Goal: Information Seeking & Learning: Learn about a topic

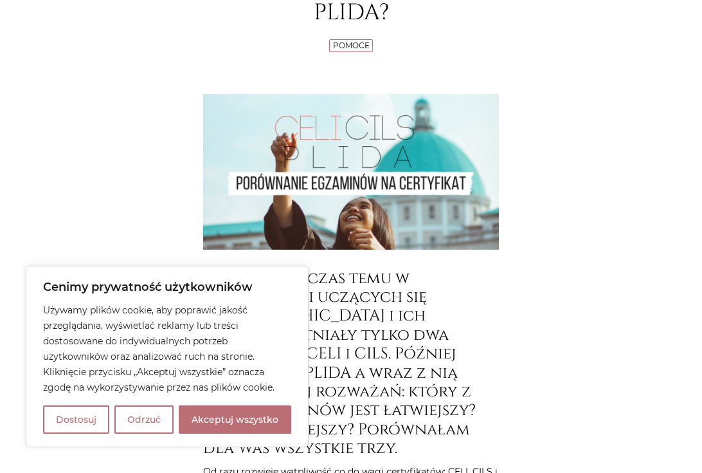
scroll to position [264, 0]
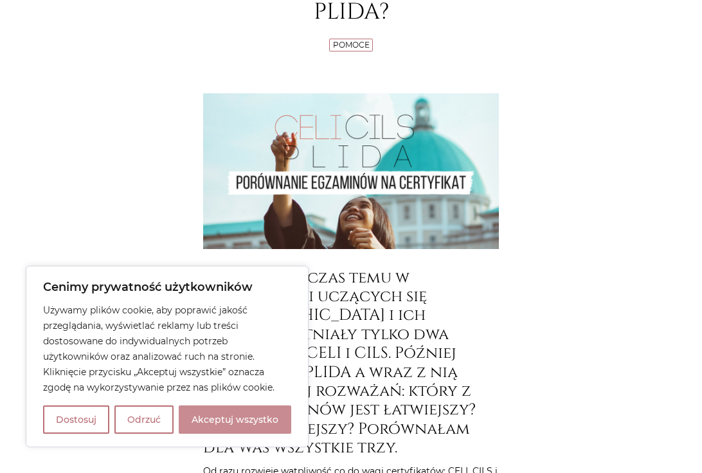
click at [201, 416] on button "Akceptuj wszystko" at bounding box center [235, 419] width 113 height 28
checkbox input "true"
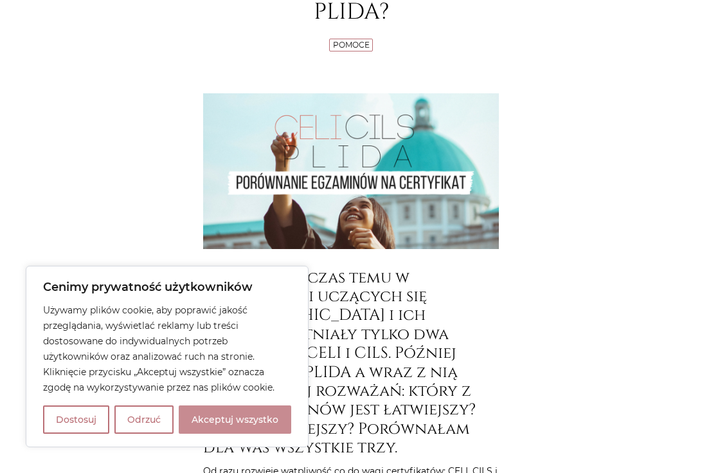
checkbox input "true"
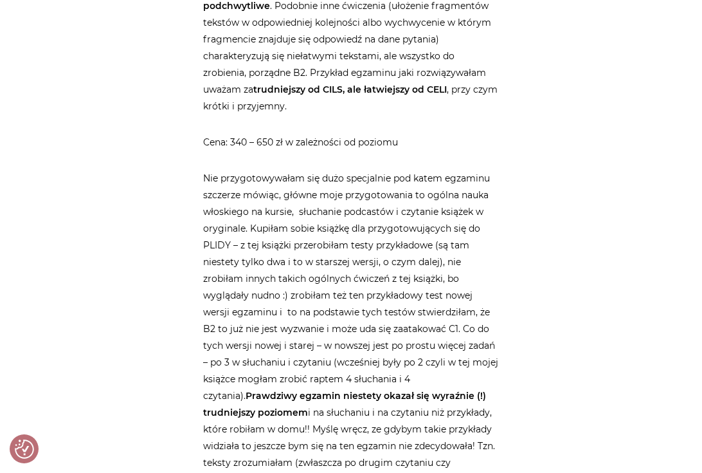
scroll to position [2930, 0]
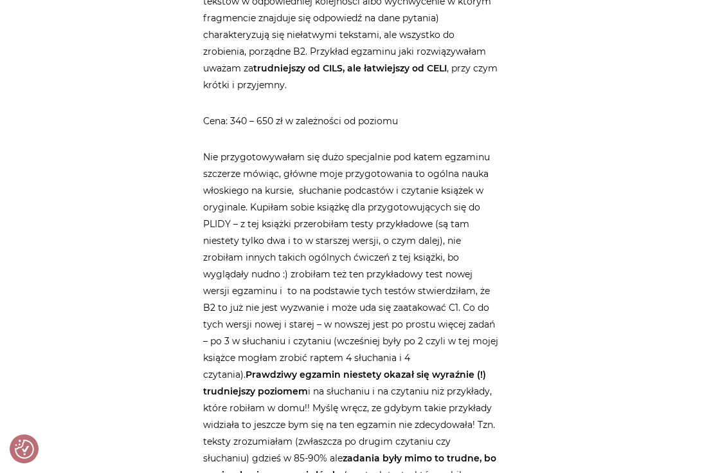
click at [293, 322] on p "Nie przygotowywałam się dużo specjalnie pod katem egzaminu szczerze mówiąc, głó…" at bounding box center [351, 400] width 296 height 502
click at [298, 349] on p "Nie przygotowywałam się dużo specjalnie pod katem egzaminu szczerze mówiąc, głó…" at bounding box center [351, 400] width 296 height 502
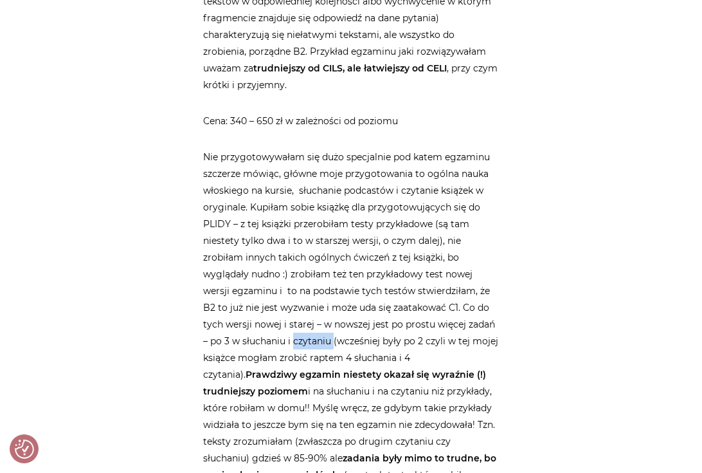
click at [298, 349] on p "Nie przygotowywałam się dużo specjalnie pod katem egzaminu szczerze mówiąc, głó…" at bounding box center [351, 400] width 296 height 502
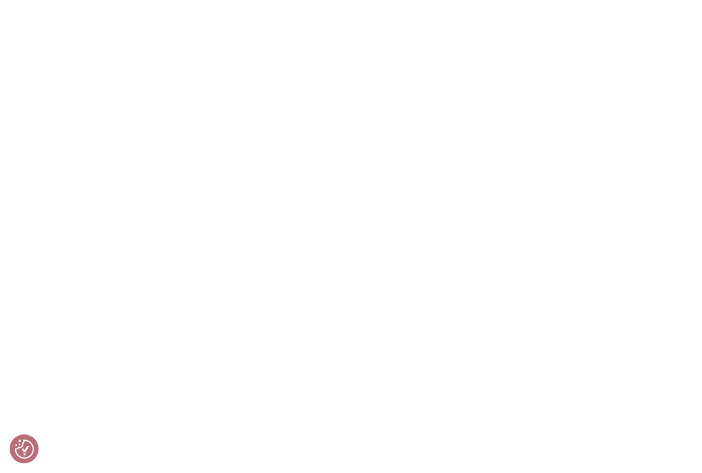
scroll to position [4549, 0]
